Goal: Book appointment/travel/reservation

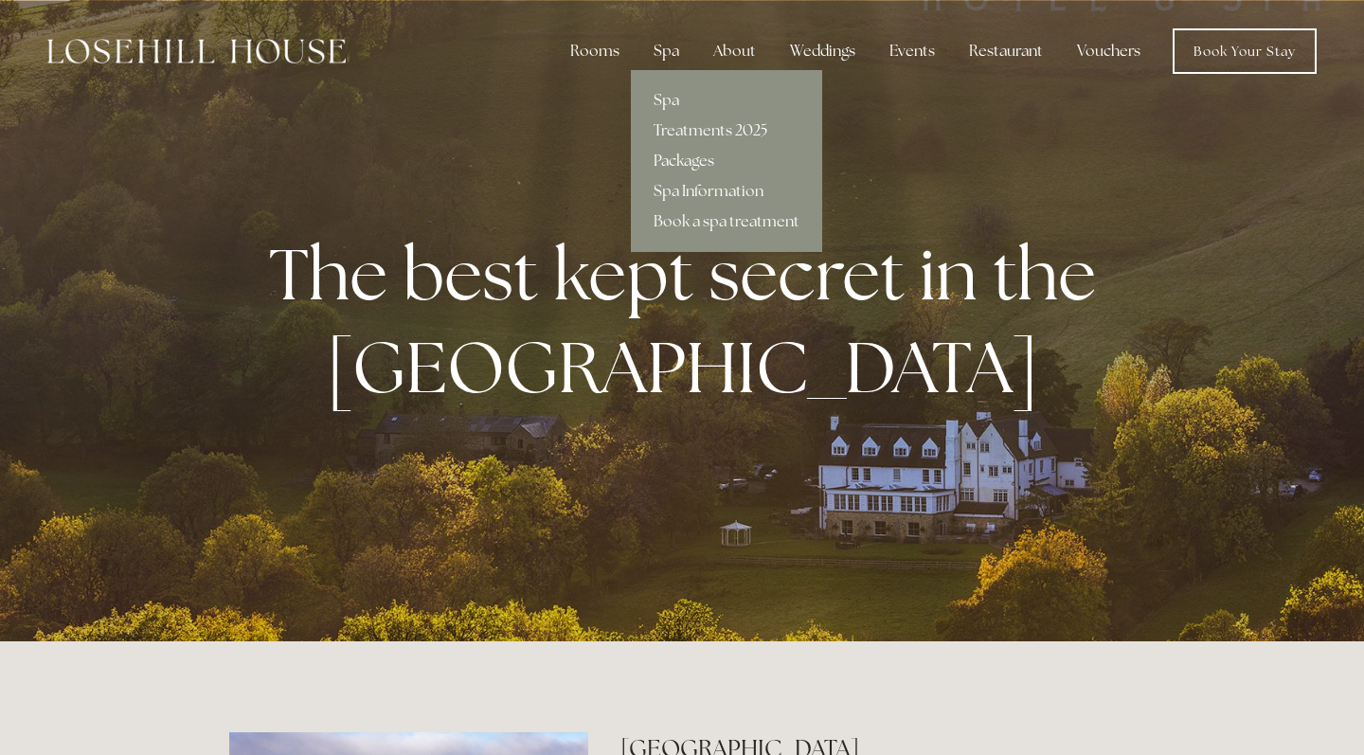
click at [677, 157] on link "Packages" at bounding box center [726, 161] width 191 height 30
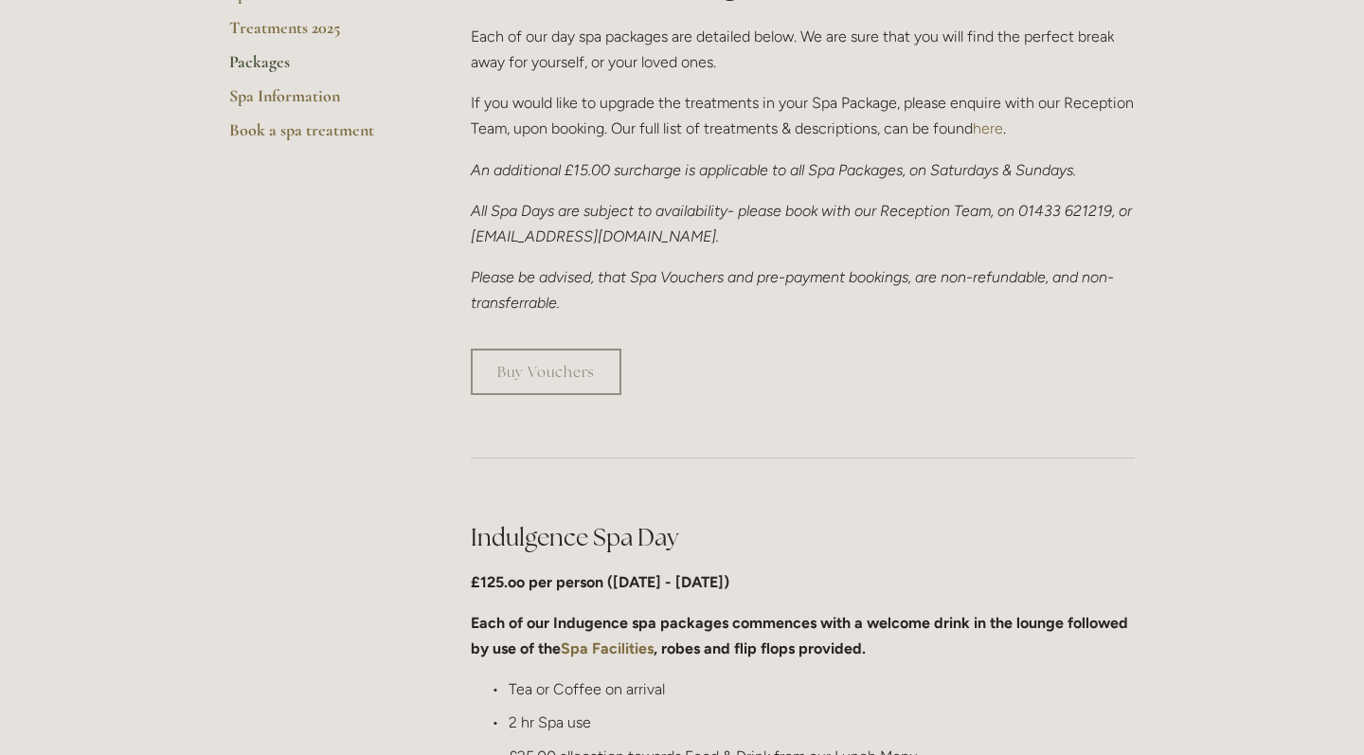
scroll to position [381, 0]
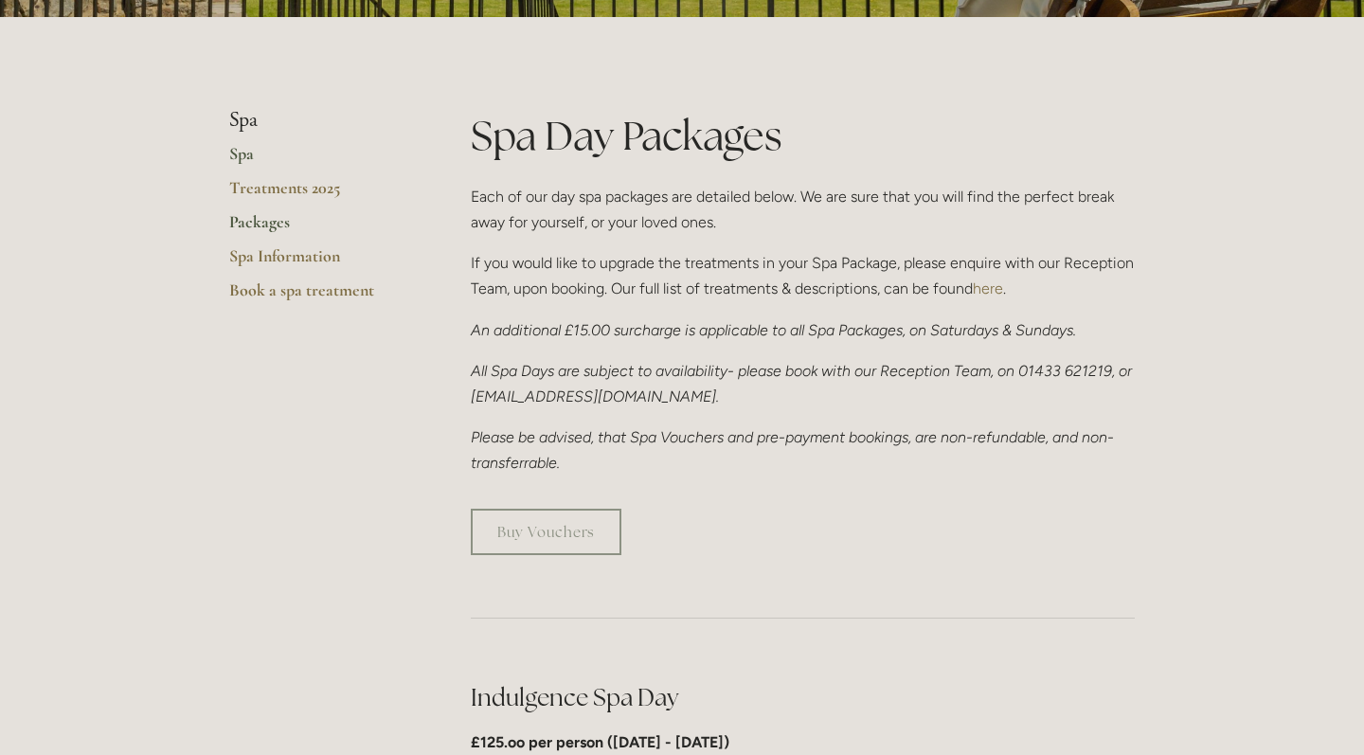
click at [246, 159] on link "Spa" at bounding box center [319, 160] width 181 height 34
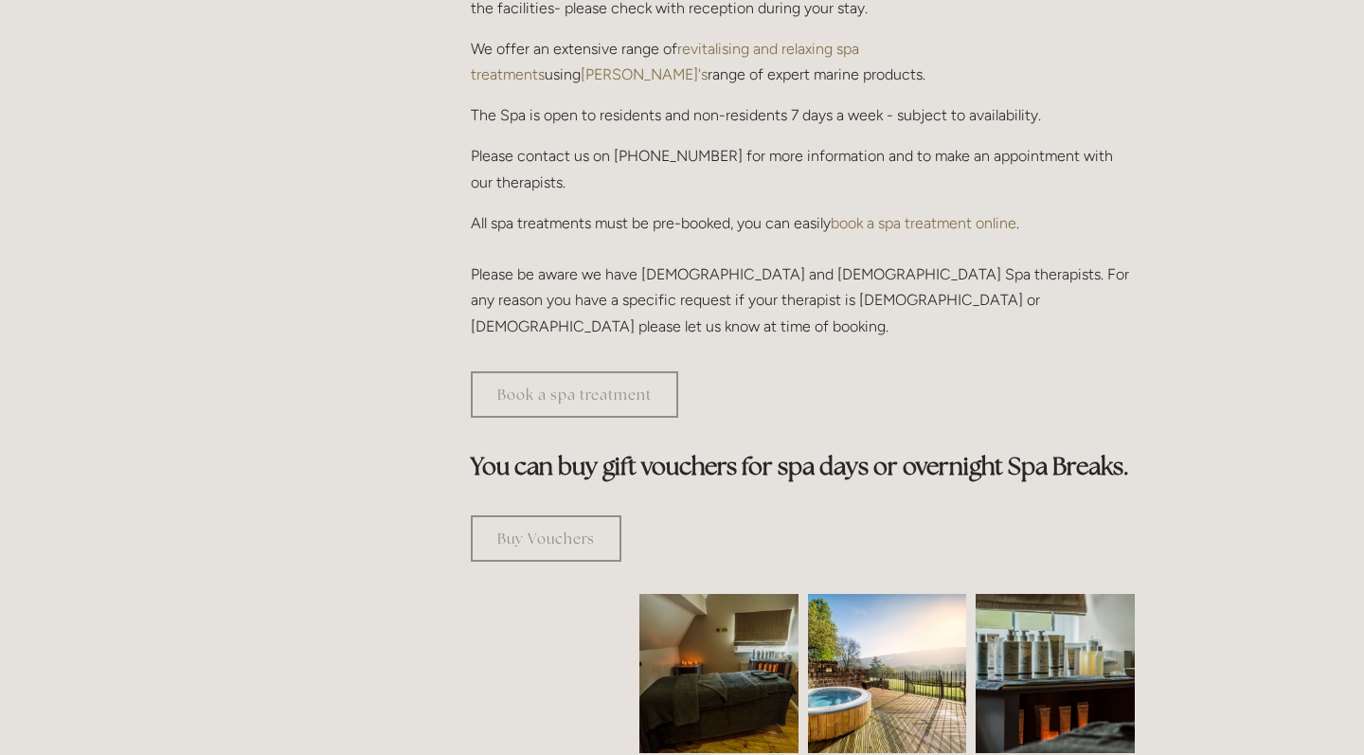
scroll to position [706, 0]
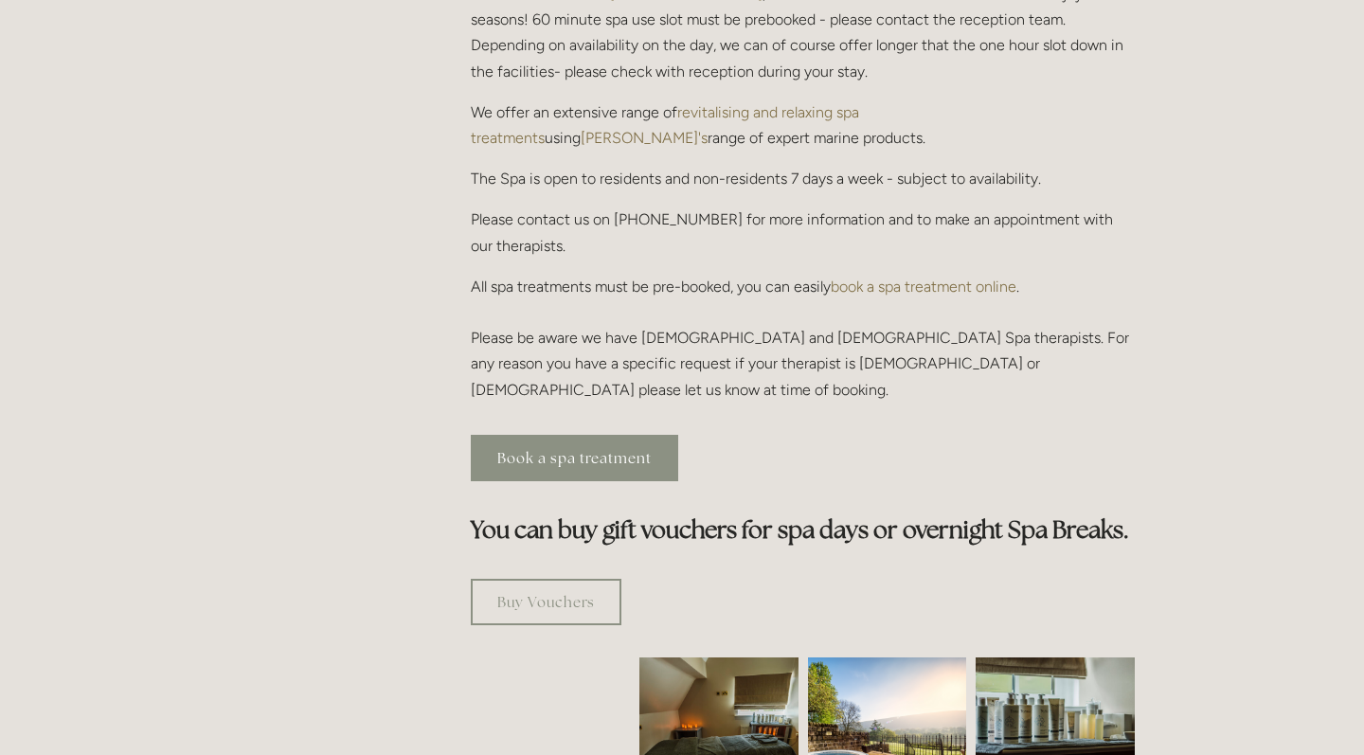
click at [610, 435] on link "Book a spa treatment" at bounding box center [575, 458] width 208 height 46
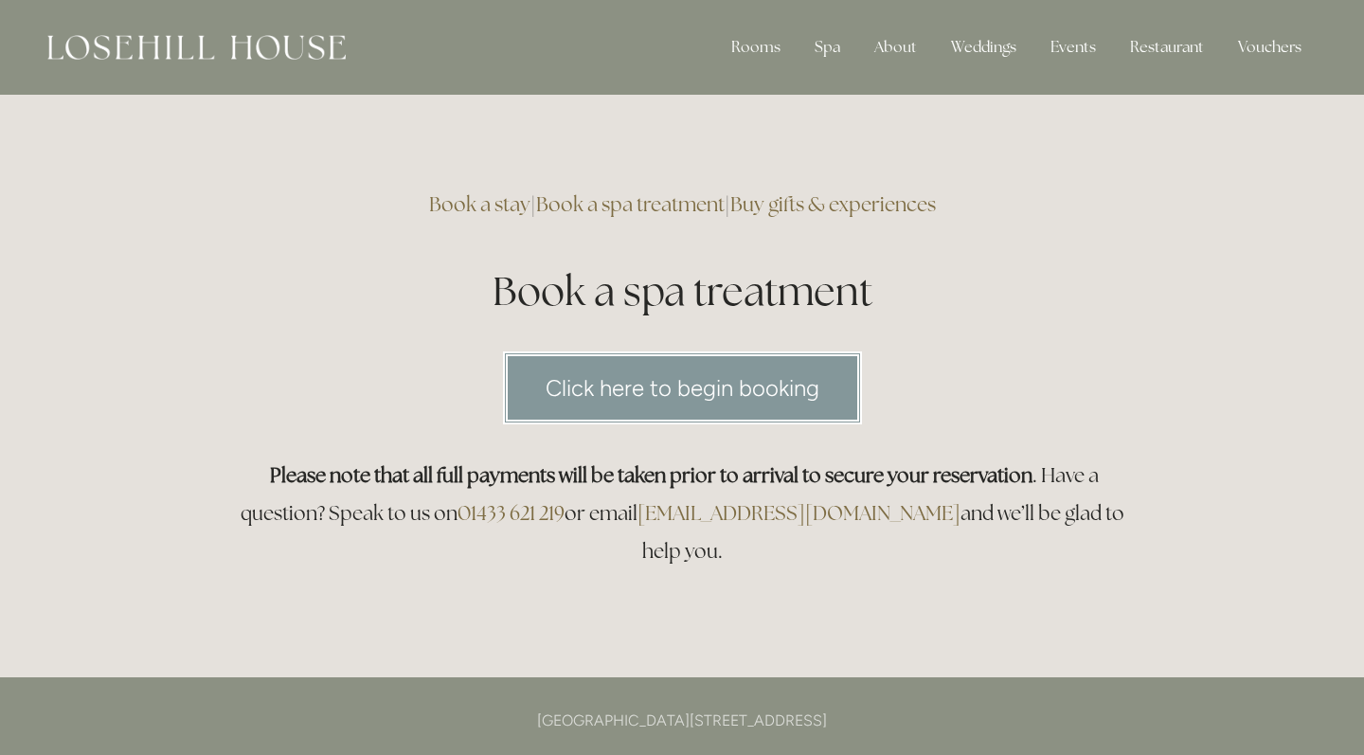
click at [768, 378] on link "Click here to begin booking" at bounding box center [682, 388] width 359 height 73
click at [293, 55] on img at bounding box center [196, 47] width 298 height 25
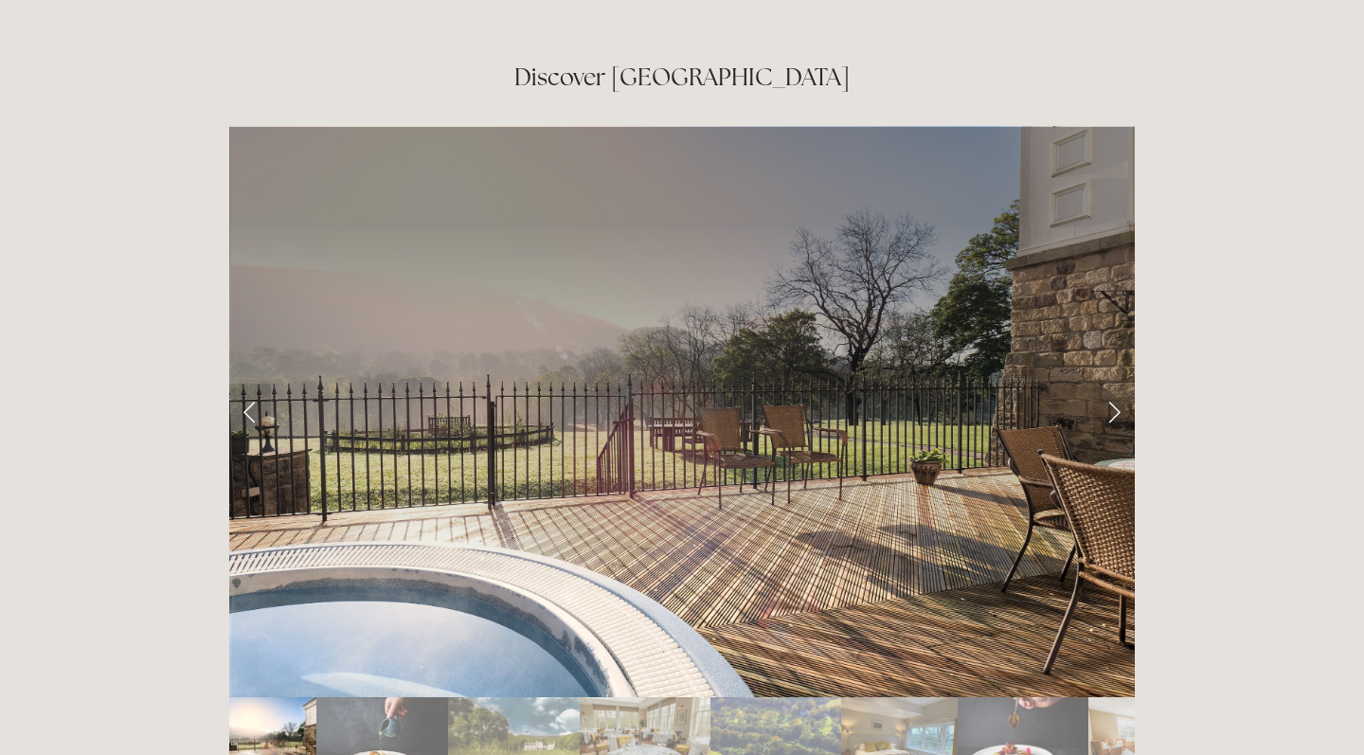
scroll to position [3100, 0]
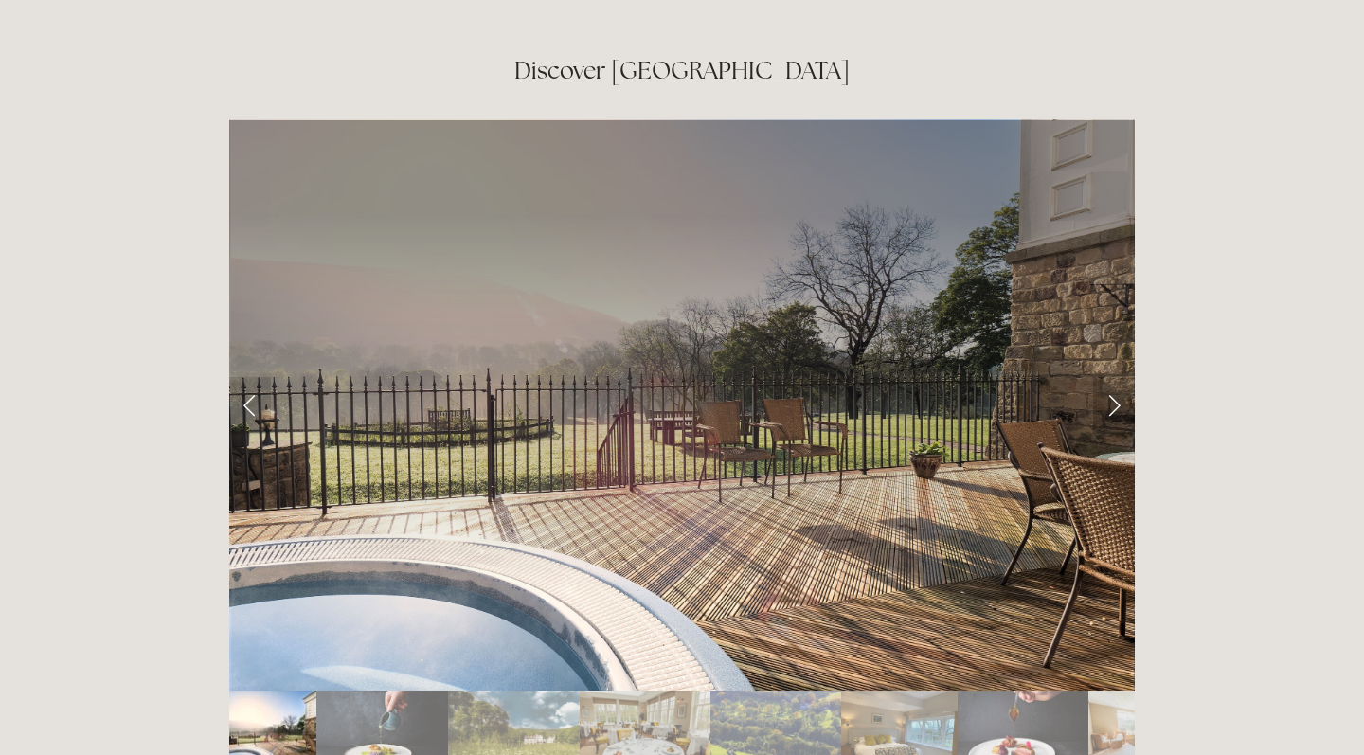
click at [1113, 377] on link "Next Slide" at bounding box center [1114, 405] width 42 height 57
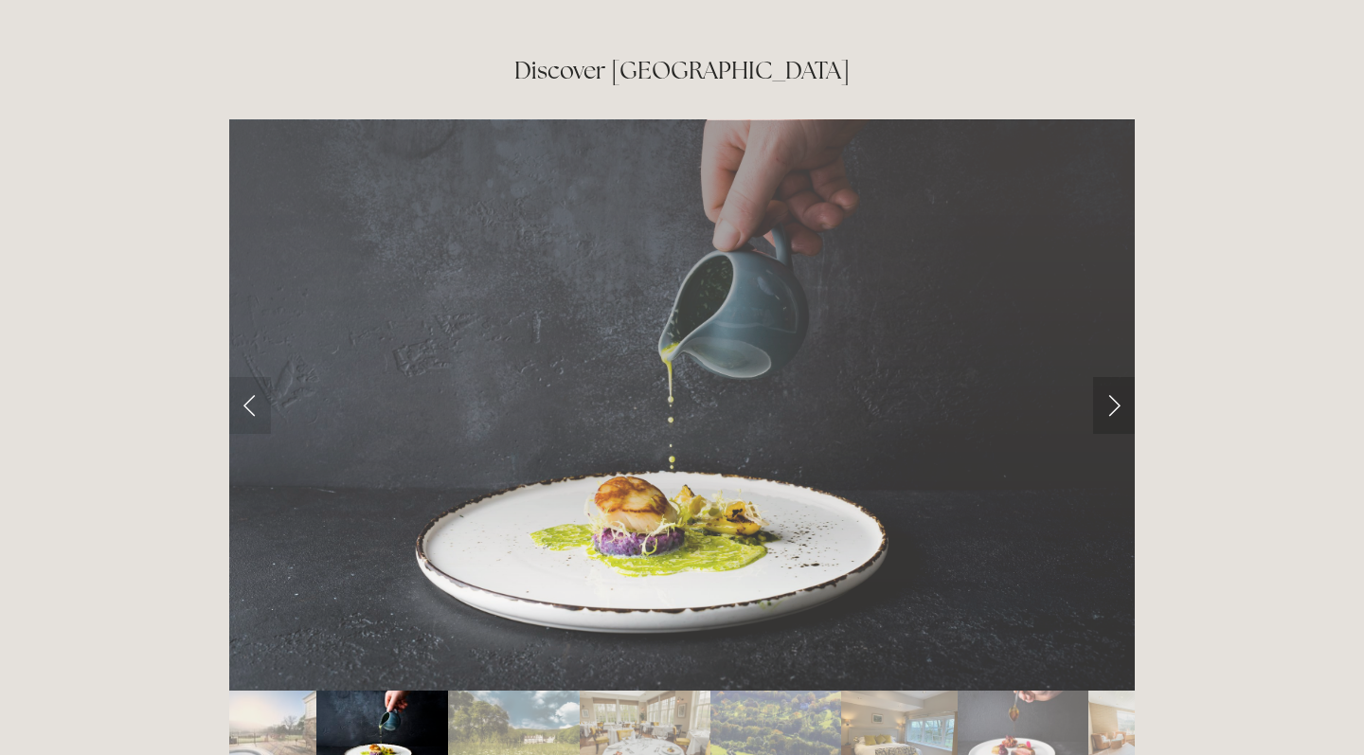
click at [1113, 377] on link "Next Slide" at bounding box center [1114, 405] width 42 height 57
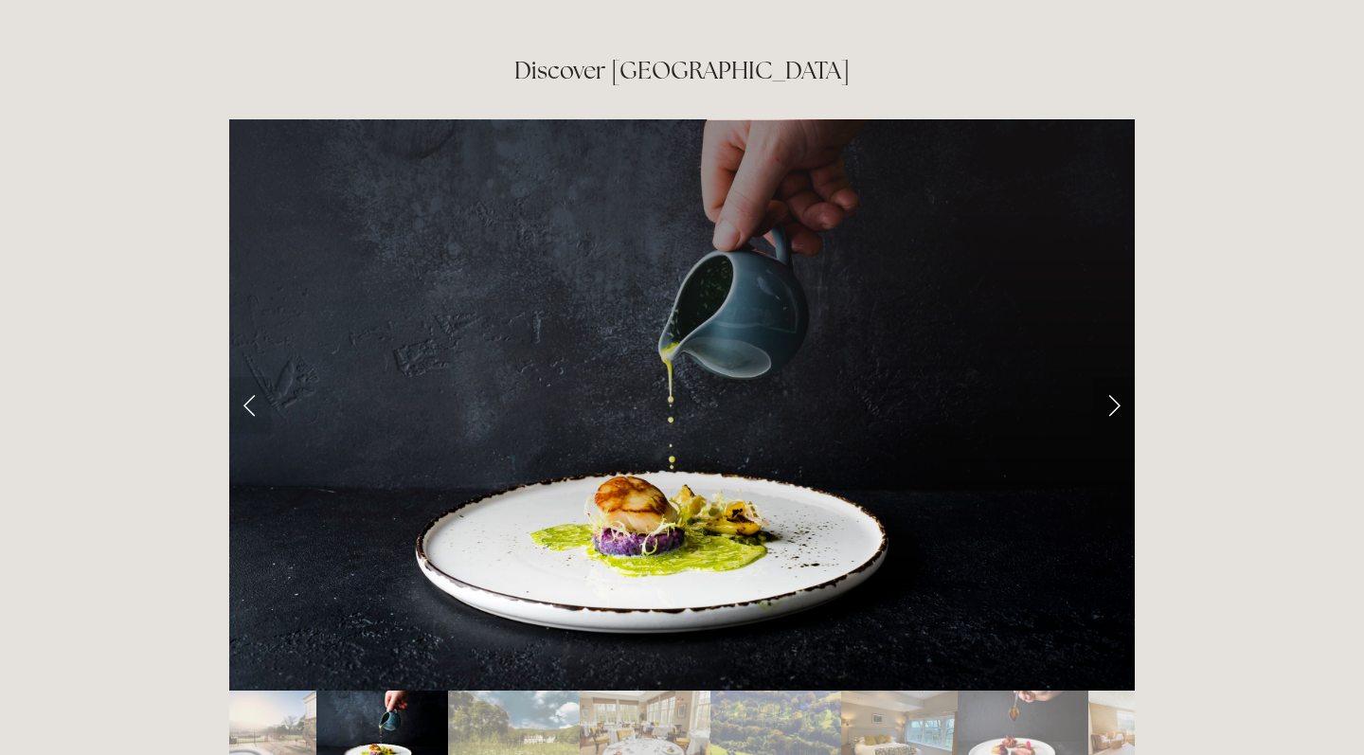
click at [1113, 377] on link "Next Slide" at bounding box center [1114, 405] width 42 height 57
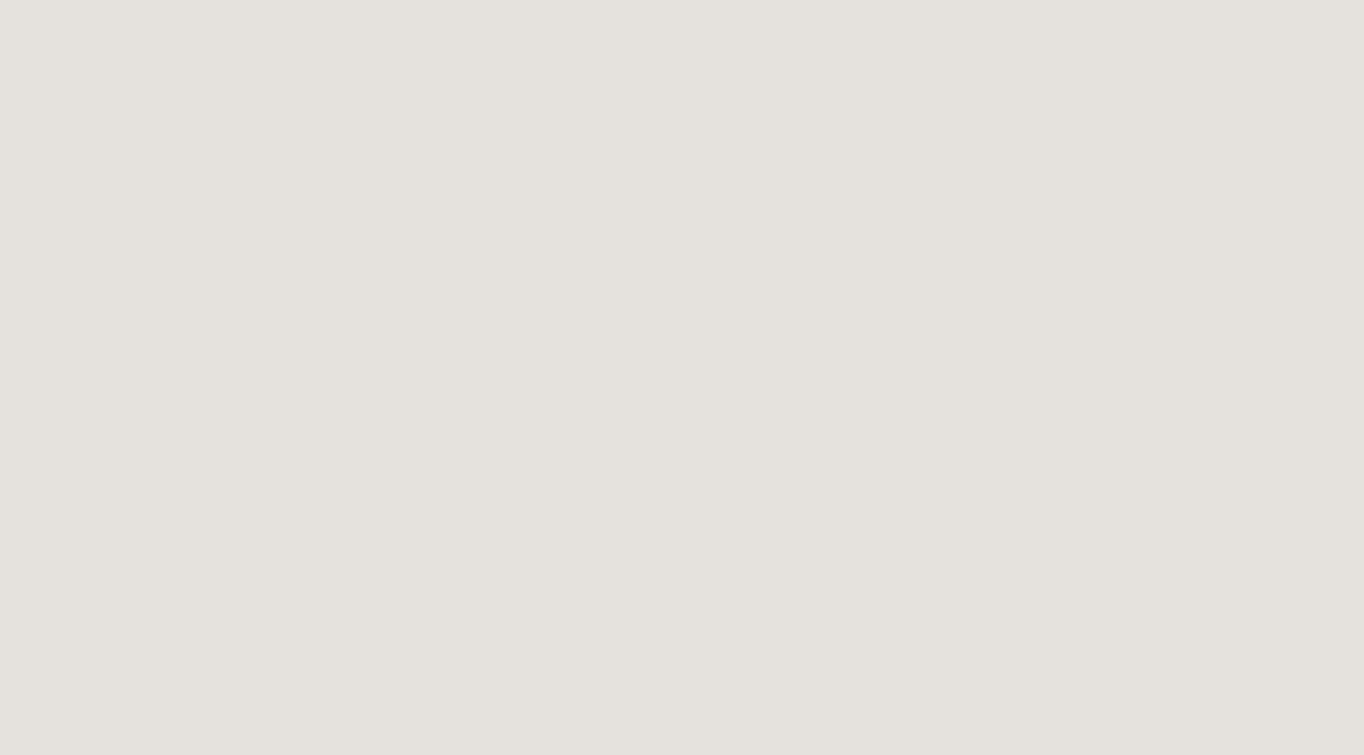
scroll to position [142, 0]
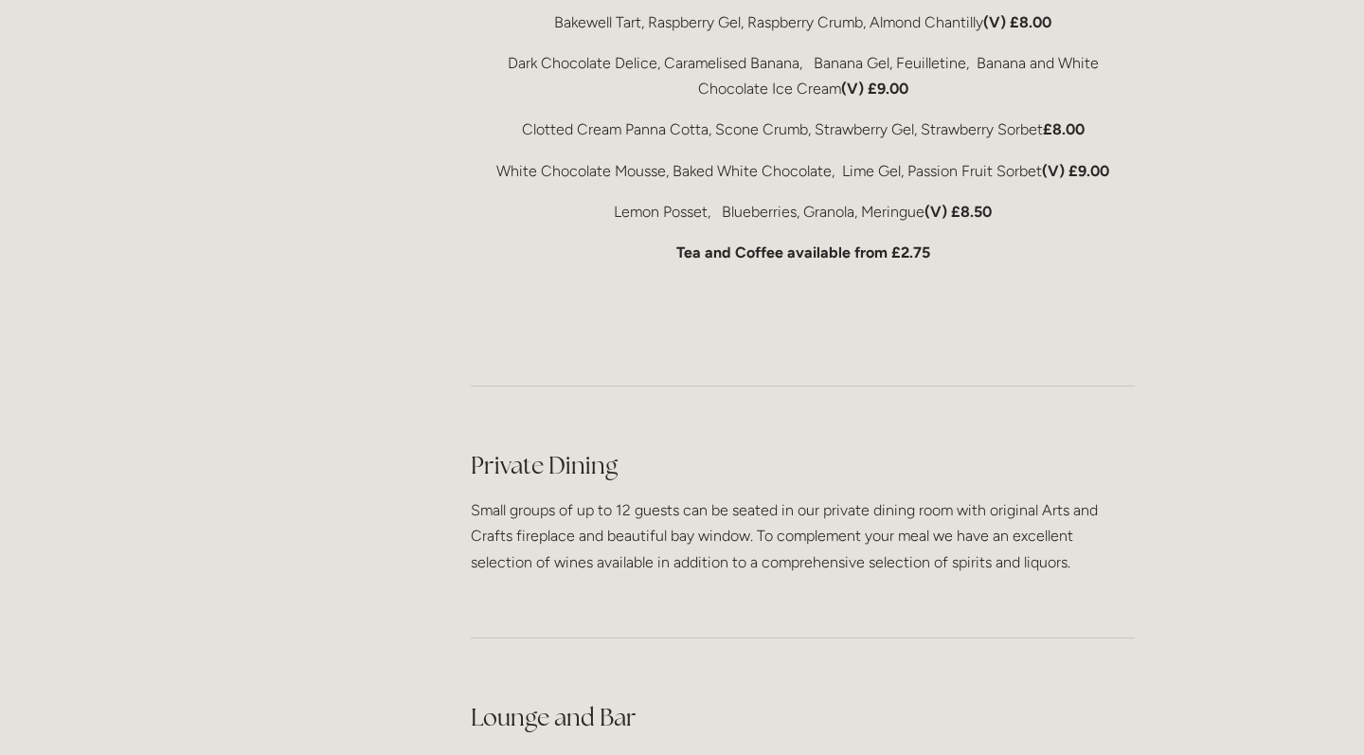
scroll to position [4307, 0]
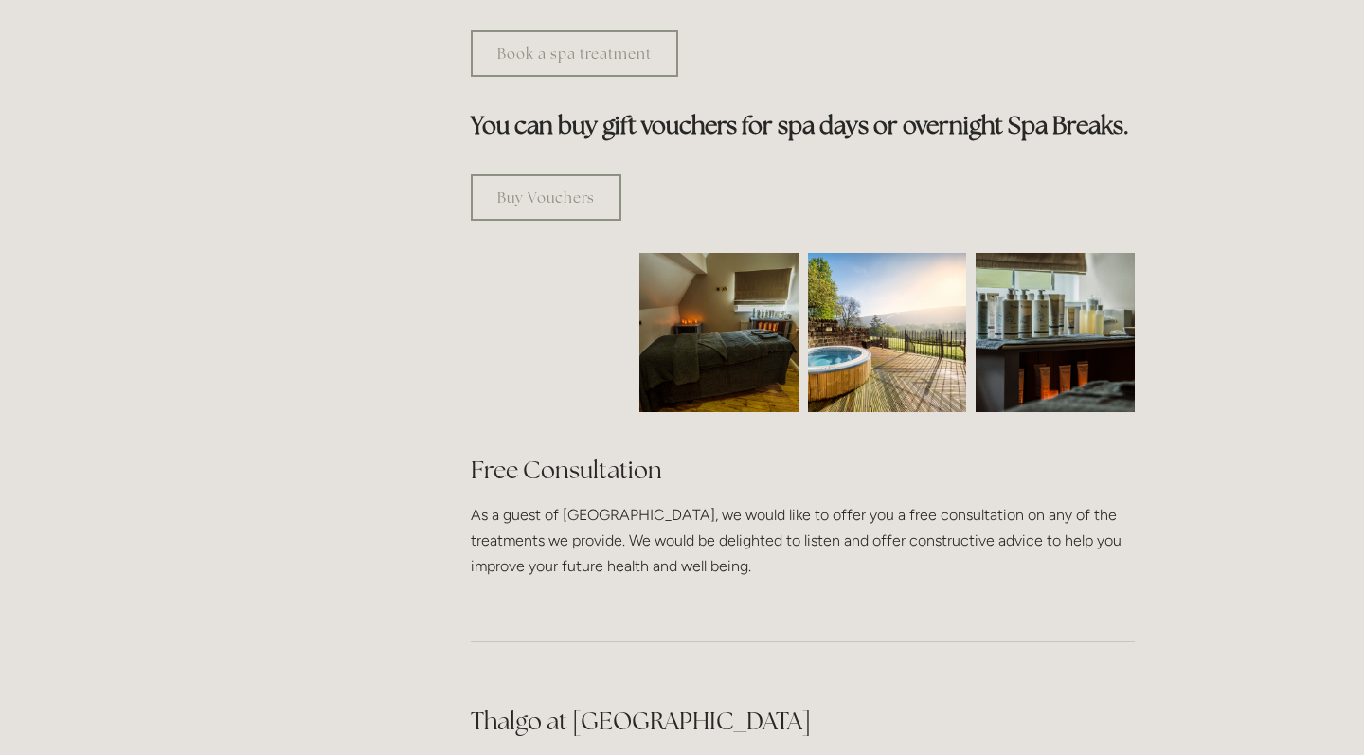
scroll to position [1113, 0]
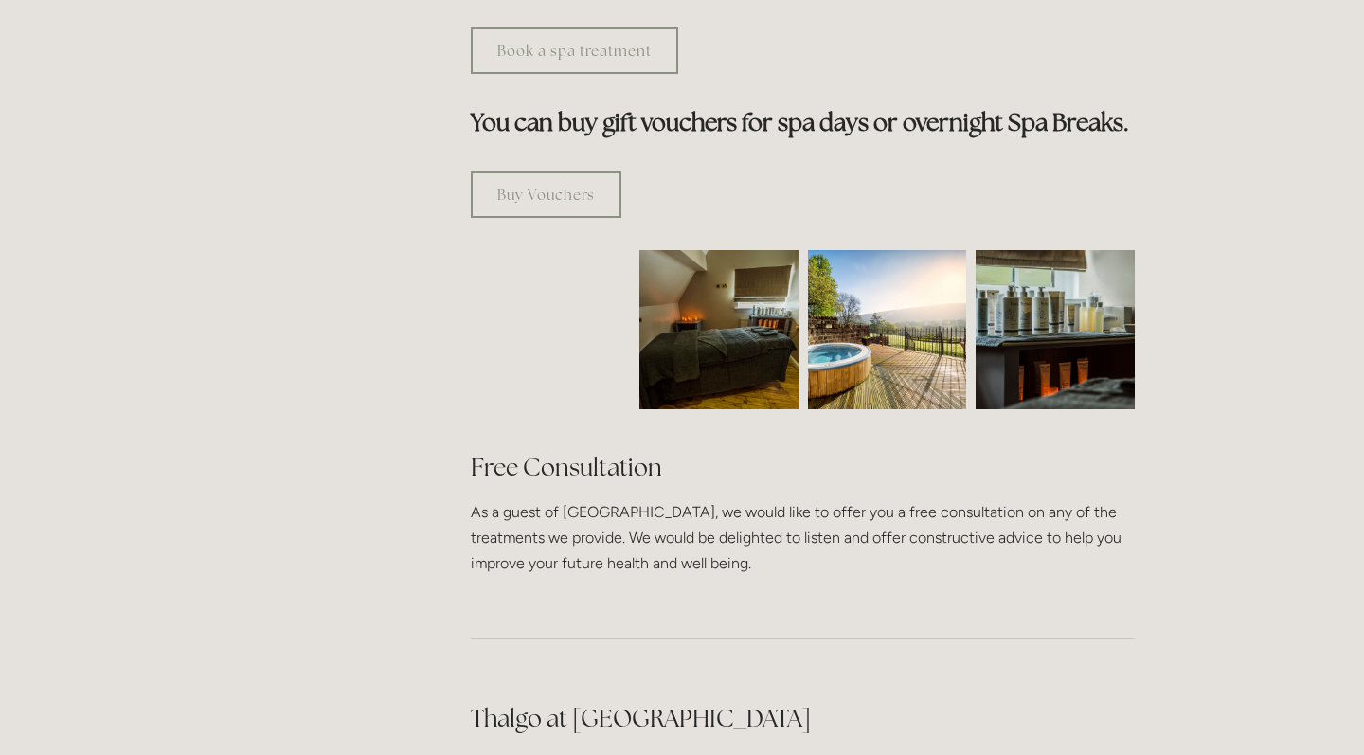
click at [753, 260] on img at bounding box center [719, 329] width 239 height 159
click at [1069, 305] on img at bounding box center [1055, 329] width 239 height 159
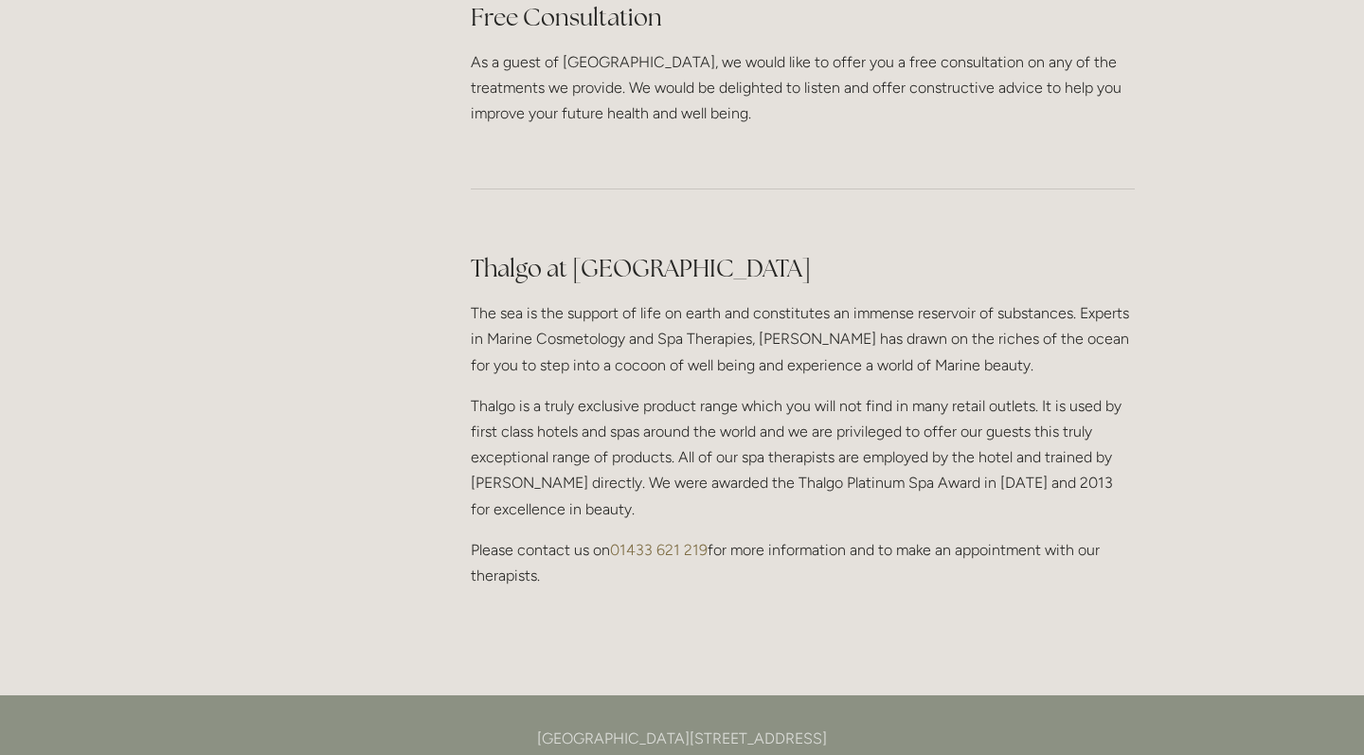
scroll to position [1580, 0]
